Goal: Transaction & Acquisition: Purchase product/service

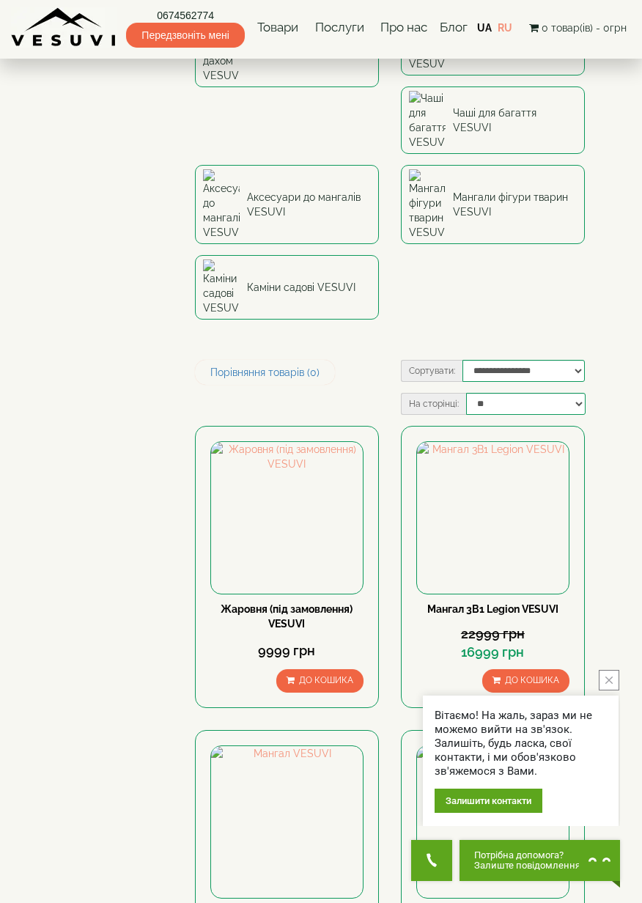
scroll to position [465, 0]
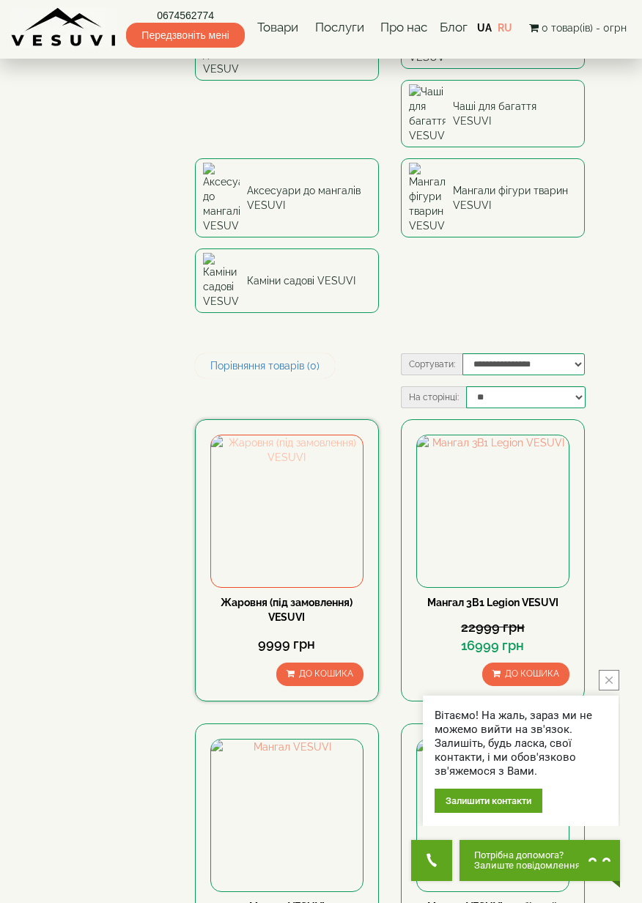
click at [305, 435] on img at bounding box center [287, 511] width 152 height 152
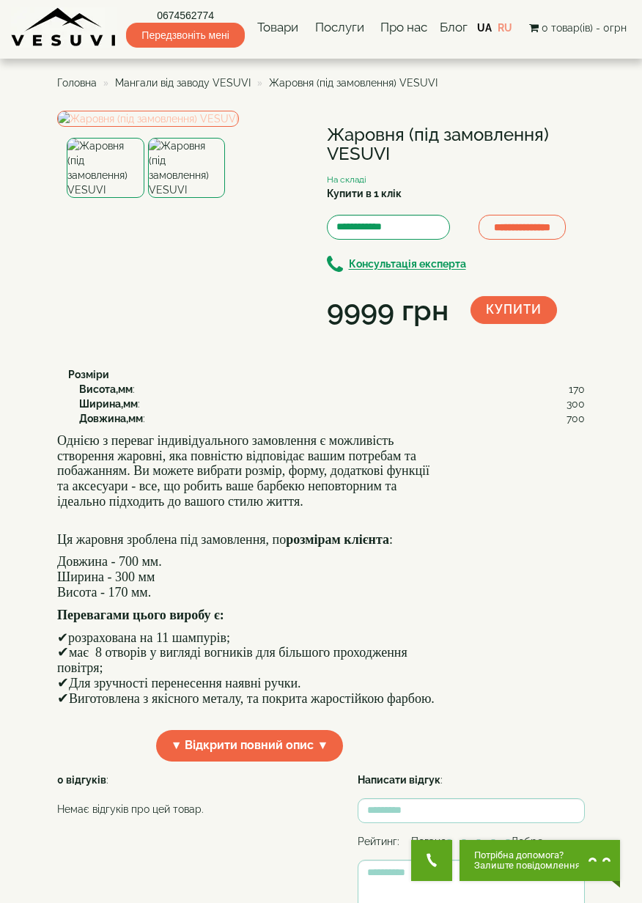
click at [239, 127] on img at bounding box center [148, 119] width 182 height 16
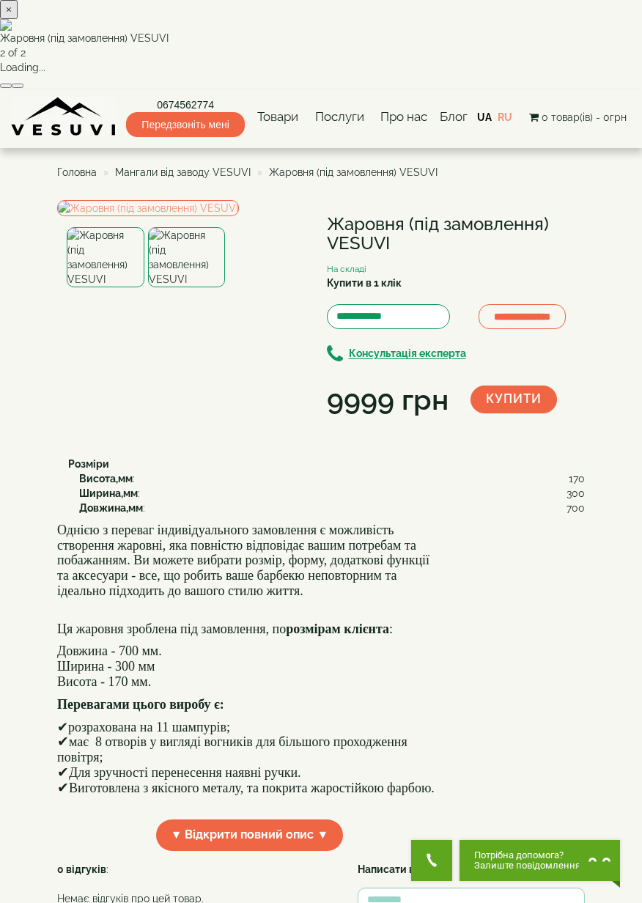
click at [18, 19] on button "×" at bounding box center [9, 9] width 18 height 19
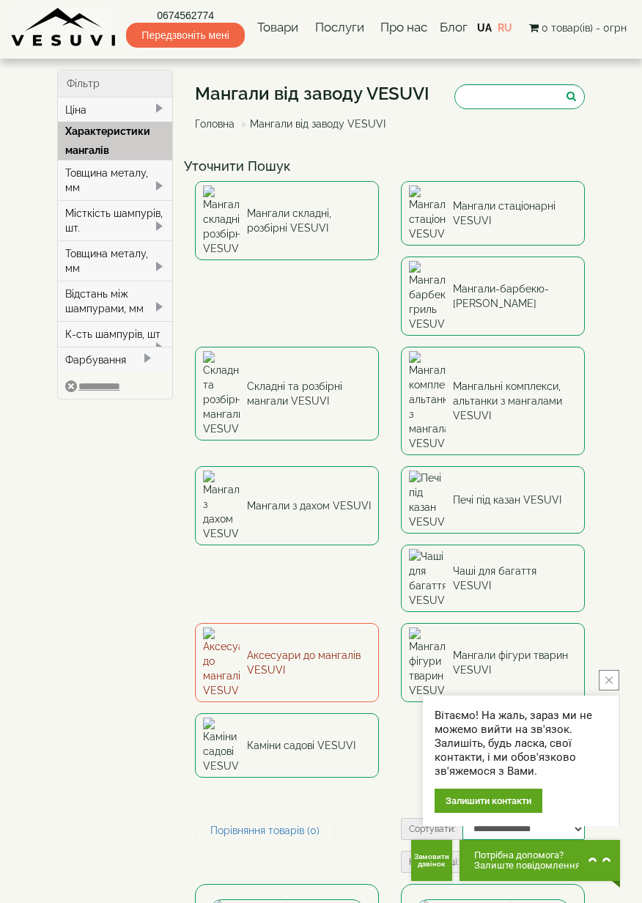
click at [379, 623] on link "Аксесуари до мангалів VESUVI" at bounding box center [287, 662] width 184 height 79
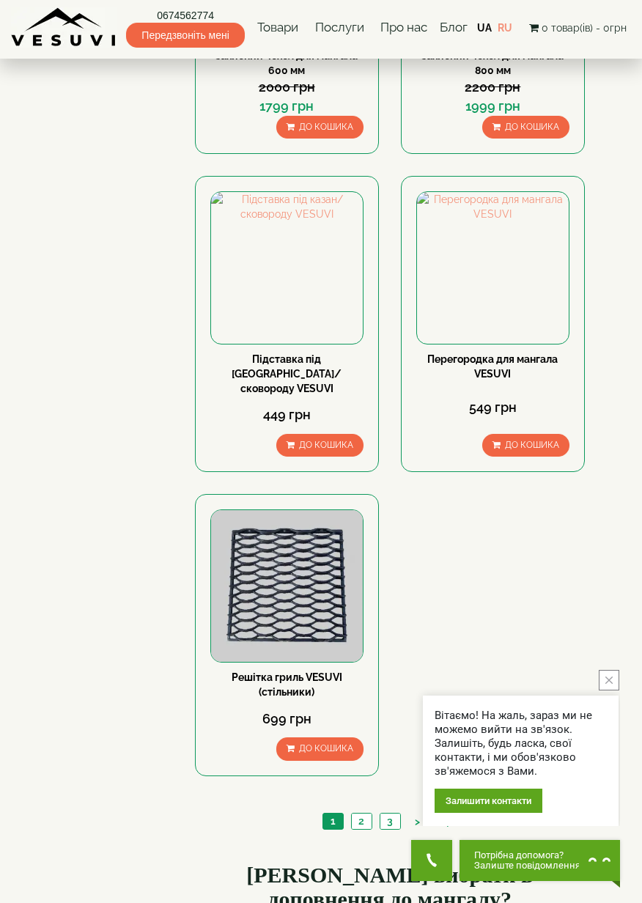
scroll to position [2034, 0]
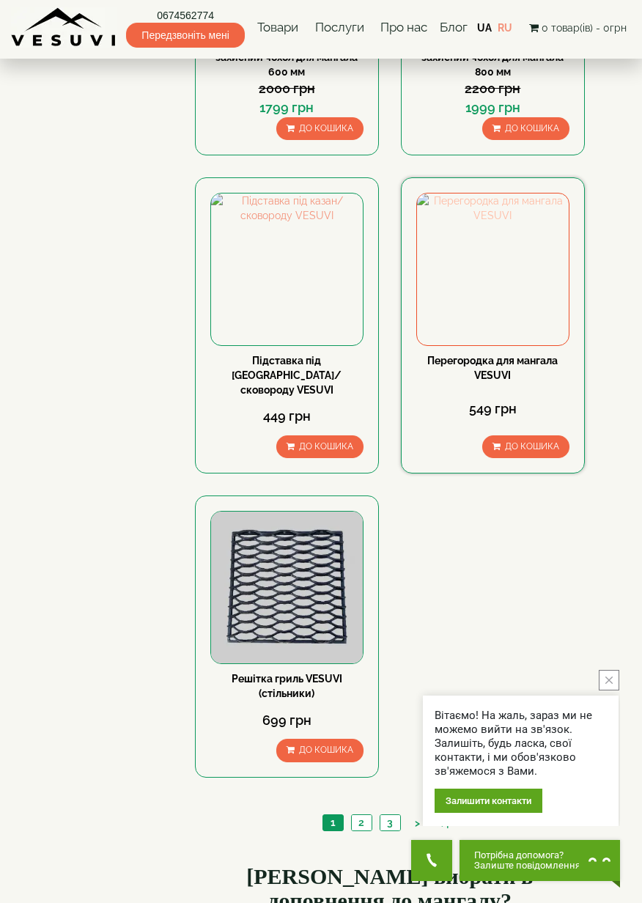
click at [522, 296] on img at bounding box center [493, 269] width 152 height 152
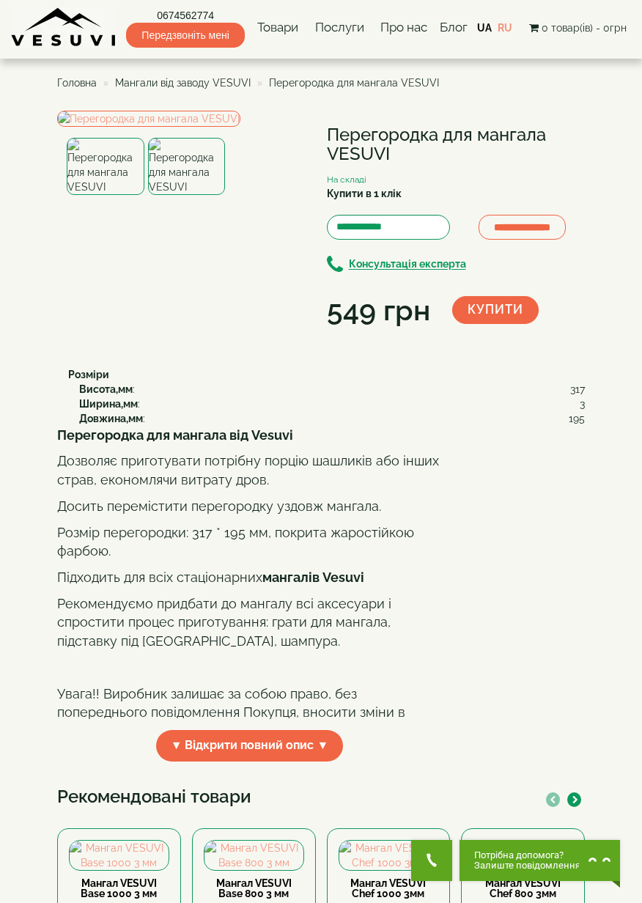
click at [195, 195] on img at bounding box center [187, 166] width 78 height 57
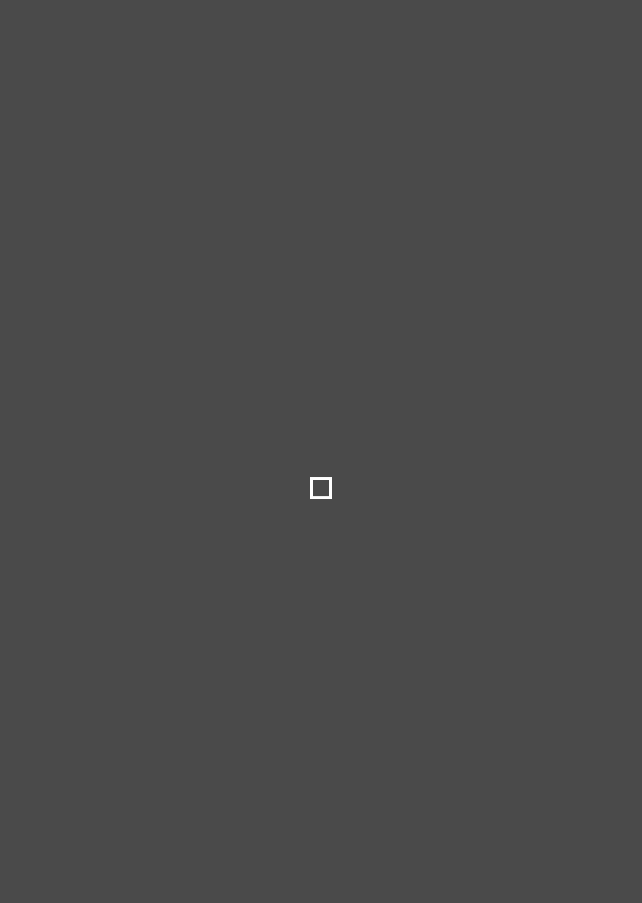
select select
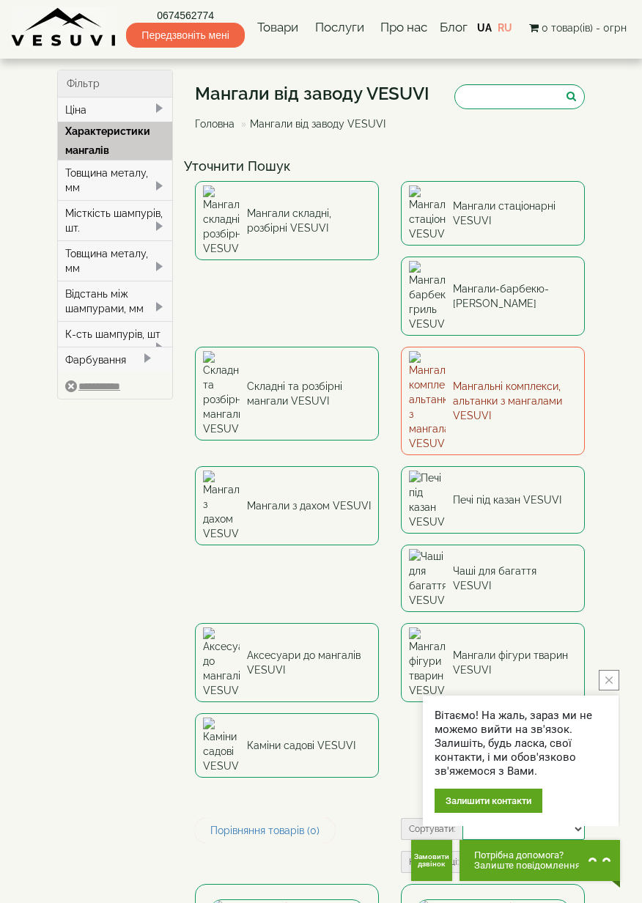
click at [401, 347] on link "Мангальні комплекси, альтанки з мангалами VESUVI" at bounding box center [493, 401] width 184 height 108
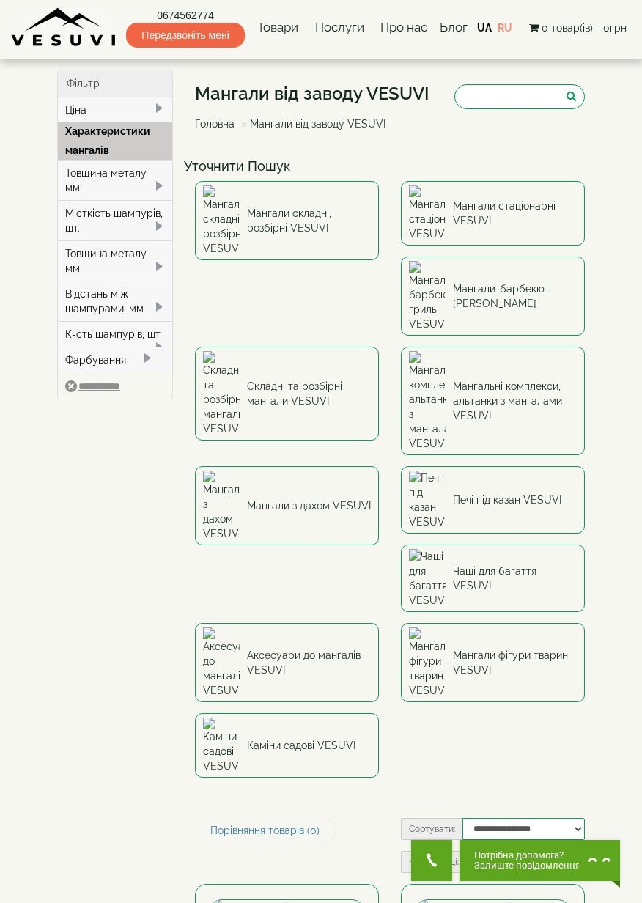
click at [78, 35] on img at bounding box center [64, 27] width 106 height 40
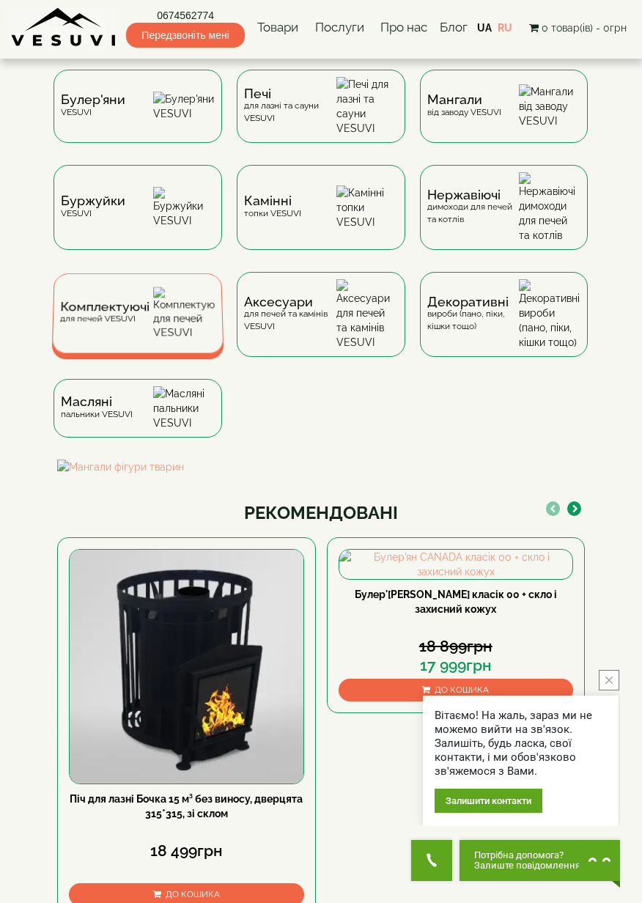
click at [152, 308] on div "Комплектуючі для печей VESUVI" at bounding box center [137, 313] width 171 height 80
